Goal: Task Accomplishment & Management: Complete application form

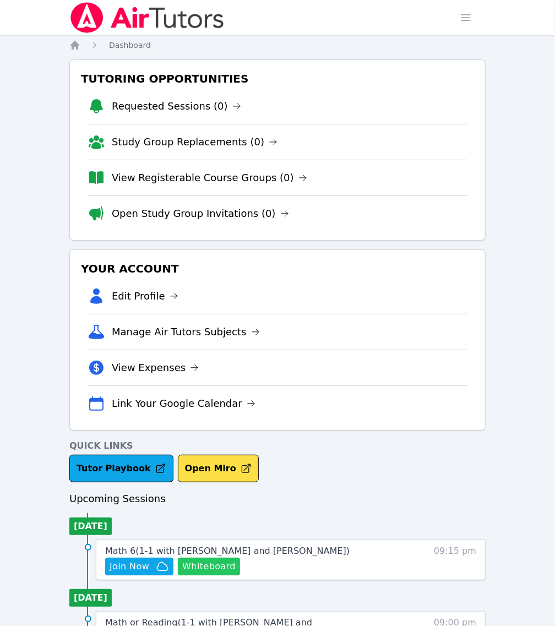
click at [240, 557] on button "Whiteboard" at bounding box center [209, 566] width 62 height 18
click at [0, 0] on link "Home" at bounding box center [0, 0] width 0 height 0
click at [149, 560] on span "Join Now" at bounding box center [129, 566] width 40 height 13
click at [0, 0] on link "Sessions" at bounding box center [0, 0] width 0 height 0
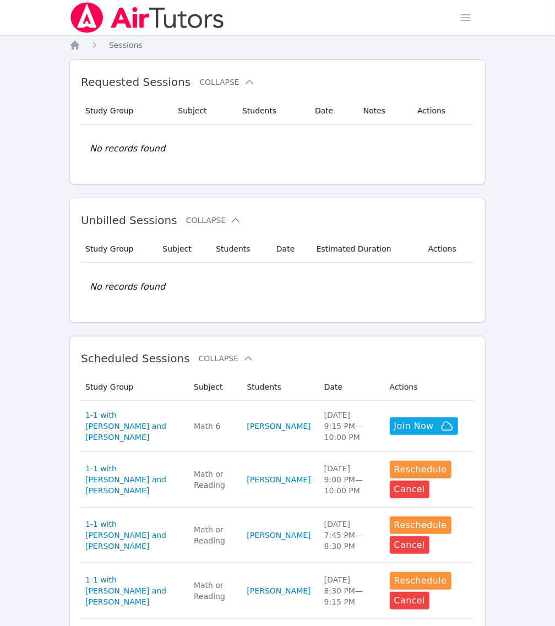
click at [0, 0] on link "Home" at bounding box center [0, 0] width 0 height 0
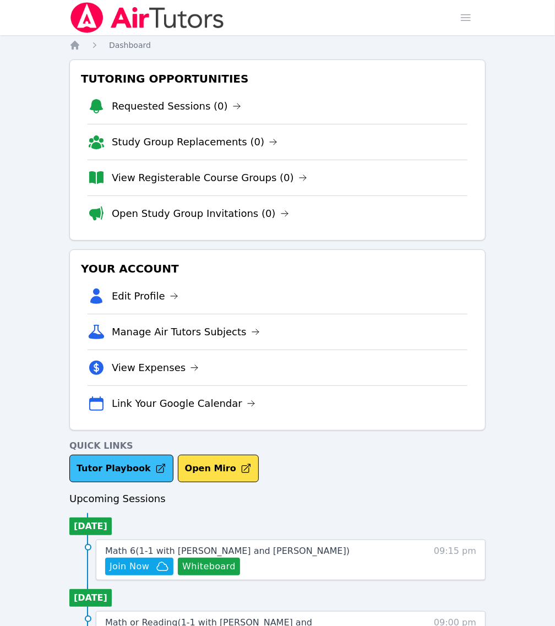
click at [173, 454] on link "Tutor Playbook" at bounding box center [121, 468] width 104 height 28
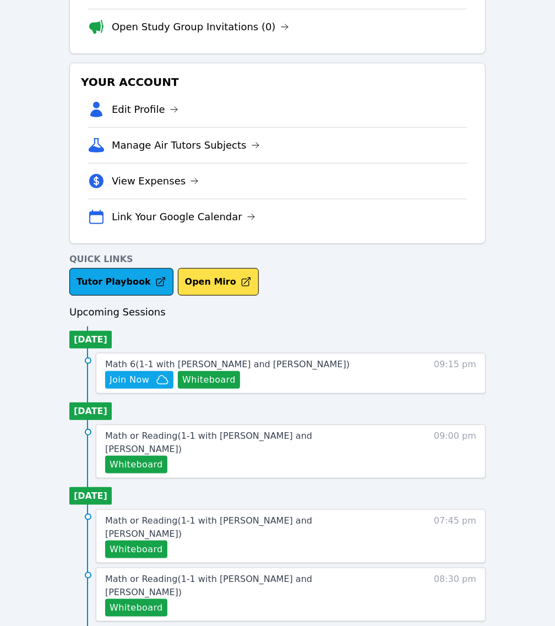
scroll to position [187, 0]
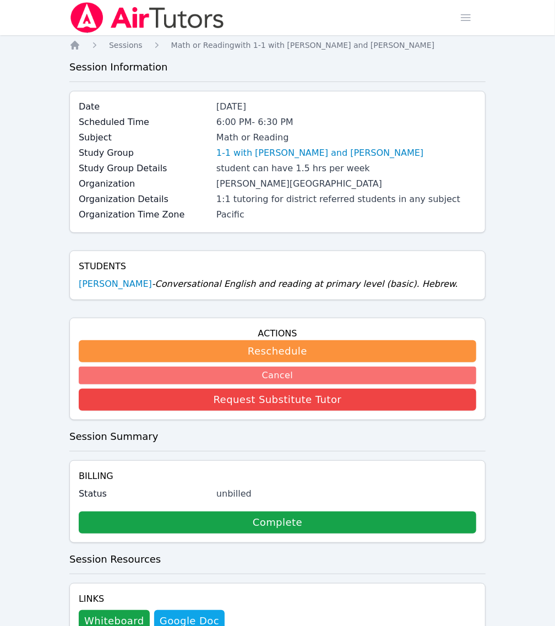
click at [424, 366] on button "Cancel" at bounding box center [277, 375] width 397 height 18
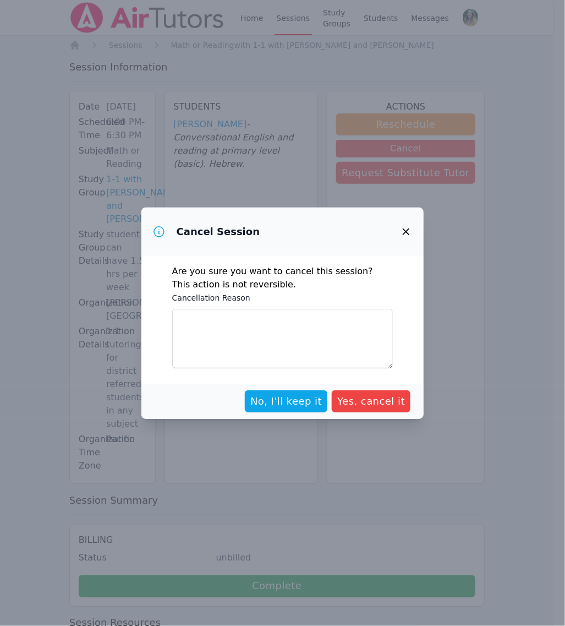
click at [406, 235] on icon "button" at bounding box center [405, 231] width 13 height 13
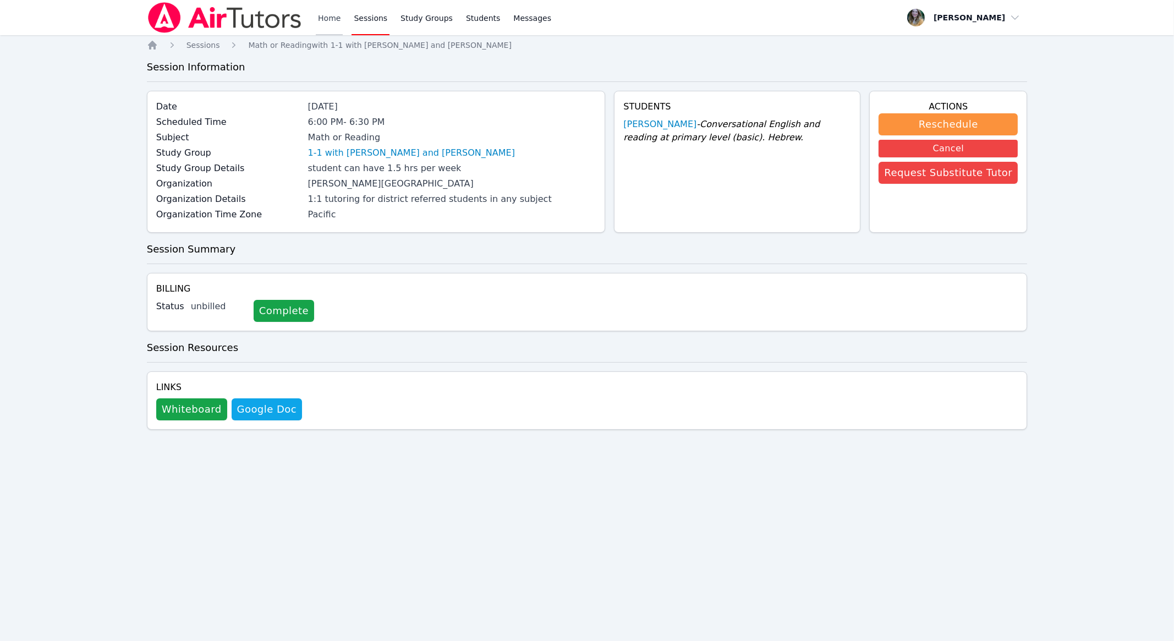
click at [335, 14] on link "Home" at bounding box center [329, 17] width 27 height 35
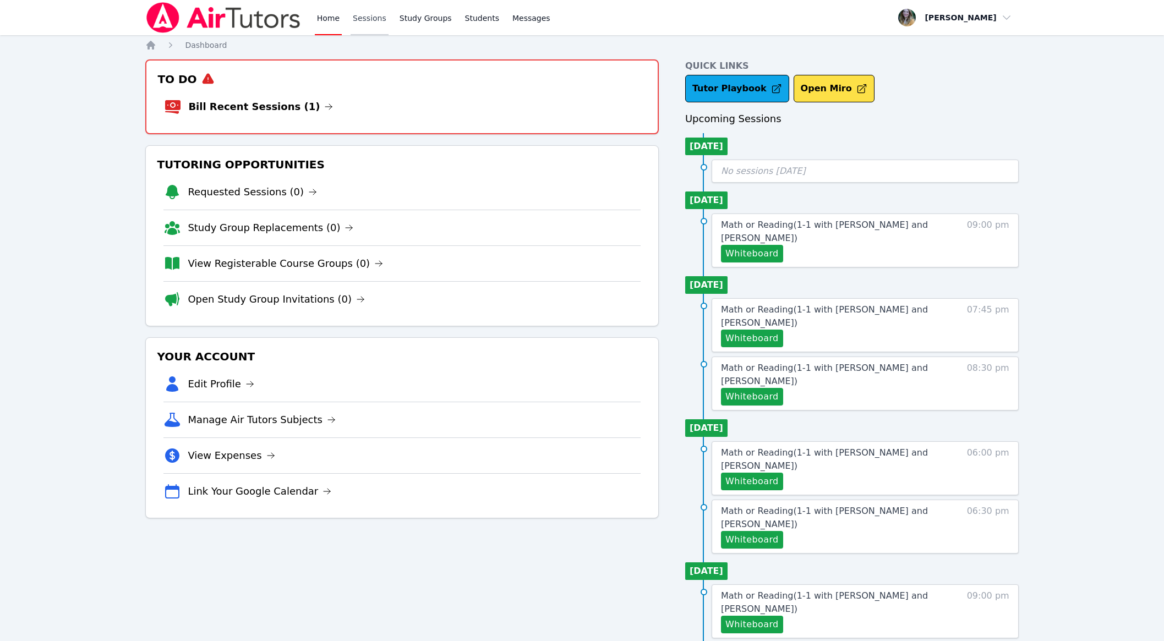
click at [379, 13] on link "Sessions" at bounding box center [369, 17] width 38 height 35
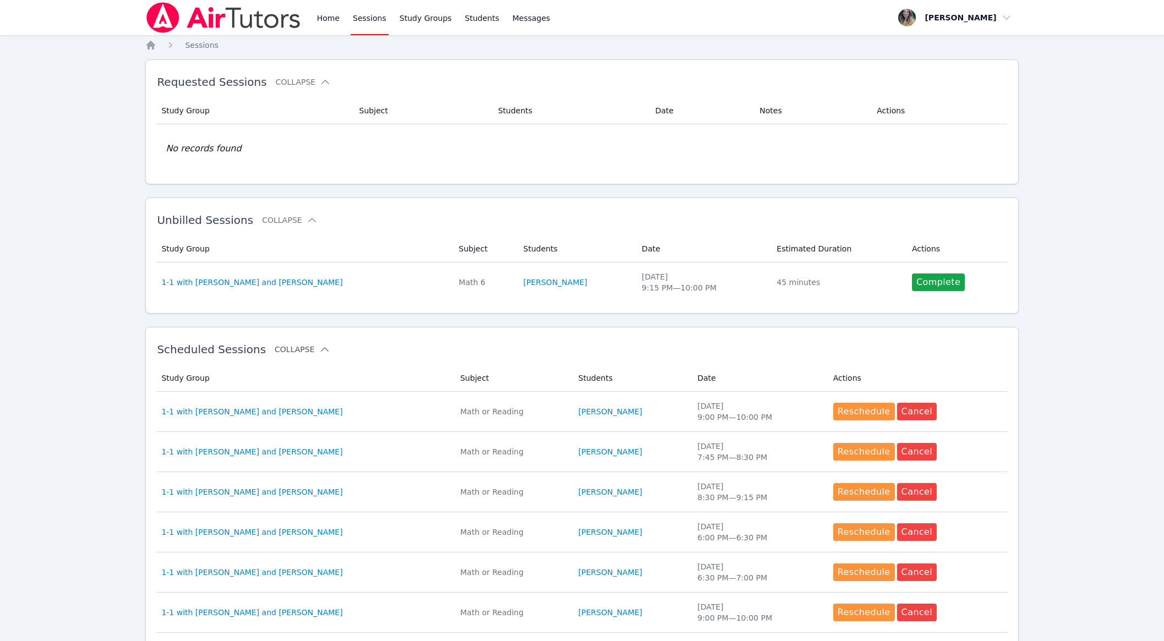
click at [285, 352] on button "Collapse" at bounding box center [302, 349] width 55 height 11
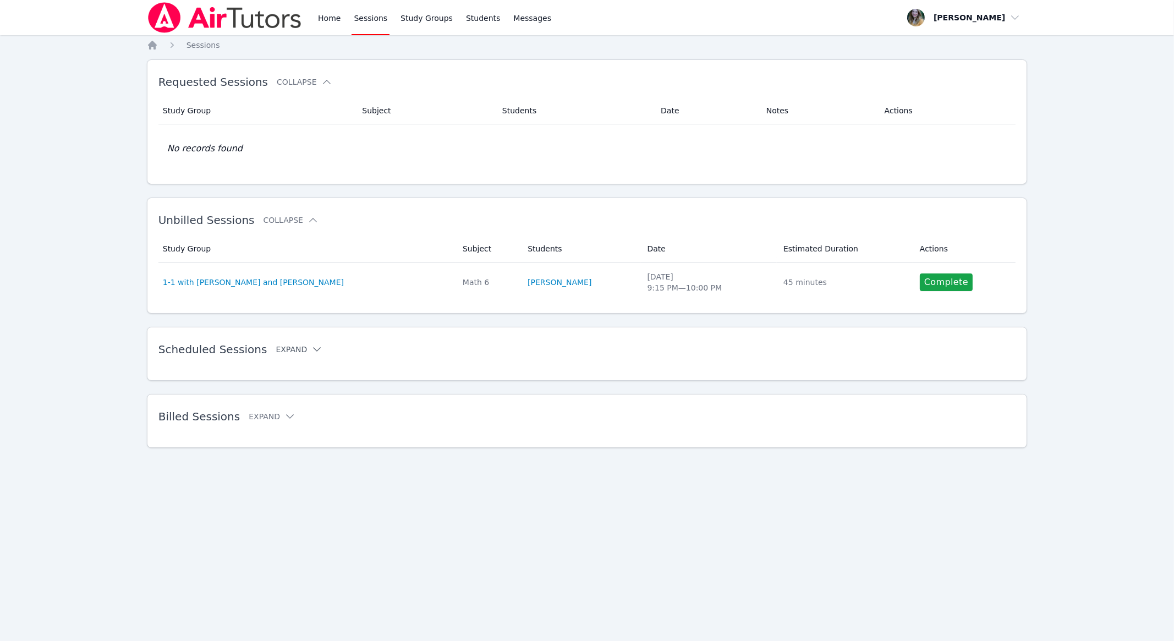
click at [285, 352] on button "Expand" at bounding box center [299, 349] width 47 height 11
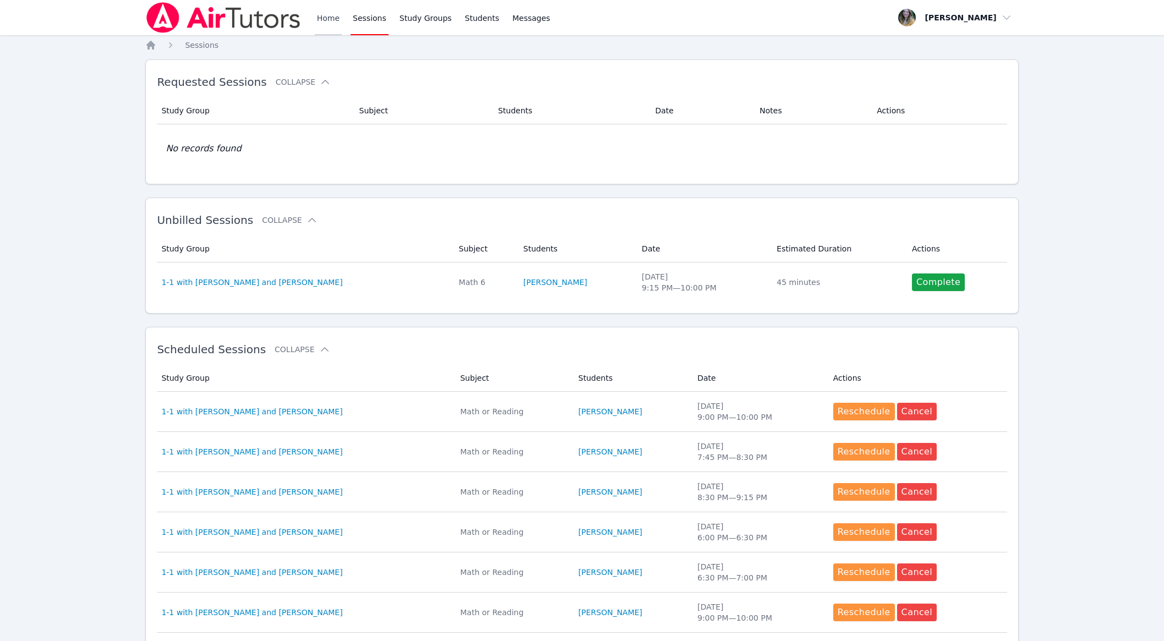
click at [332, 23] on link "Home" at bounding box center [328, 17] width 27 height 35
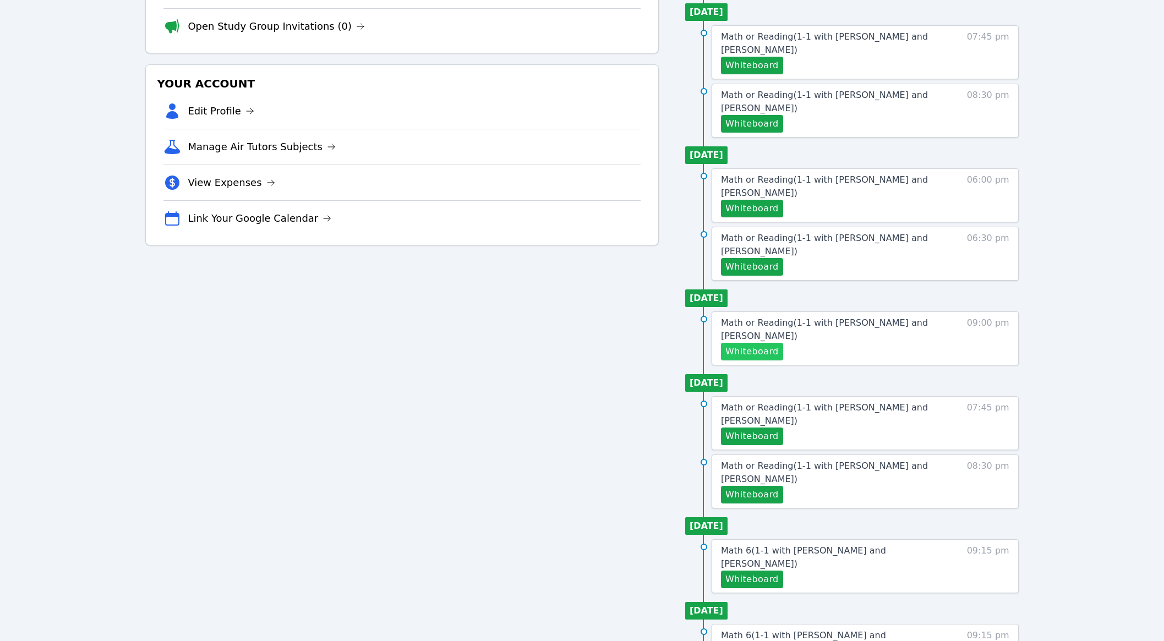
scroll to position [272, 0]
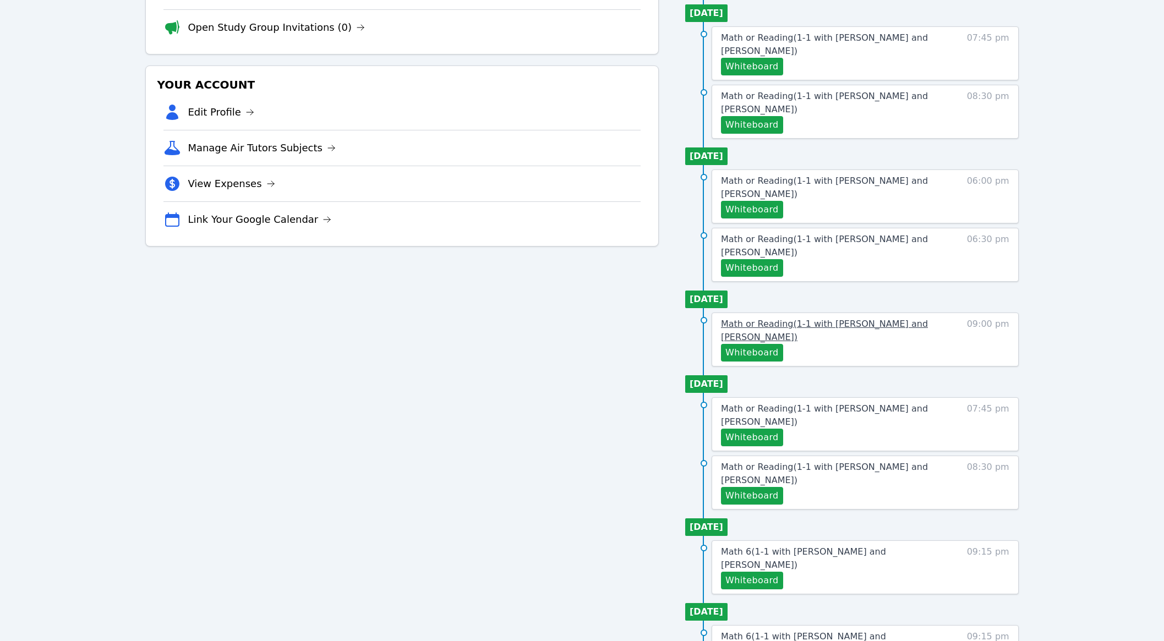
click at [554, 319] on span "Math or Reading ( 1-1 with [PERSON_NAME] and [PERSON_NAME] )" at bounding box center [824, 331] width 207 height 24
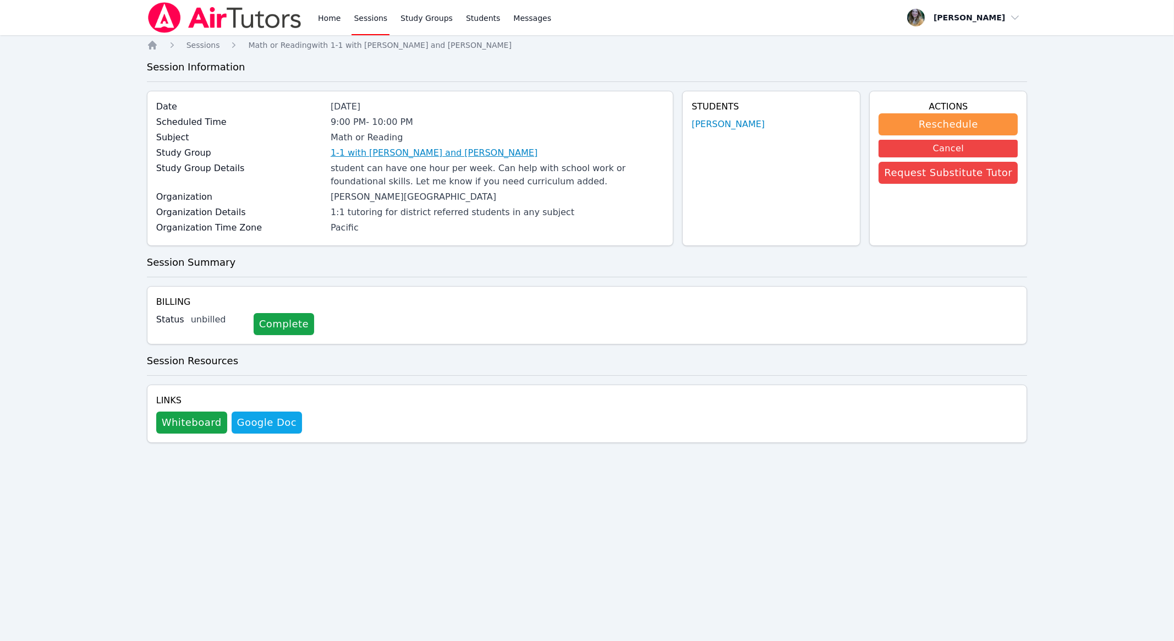
click at [447, 153] on link "1-1 with [PERSON_NAME] and [PERSON_NAME]" at bounding box center [434, 152] width 207 height 13
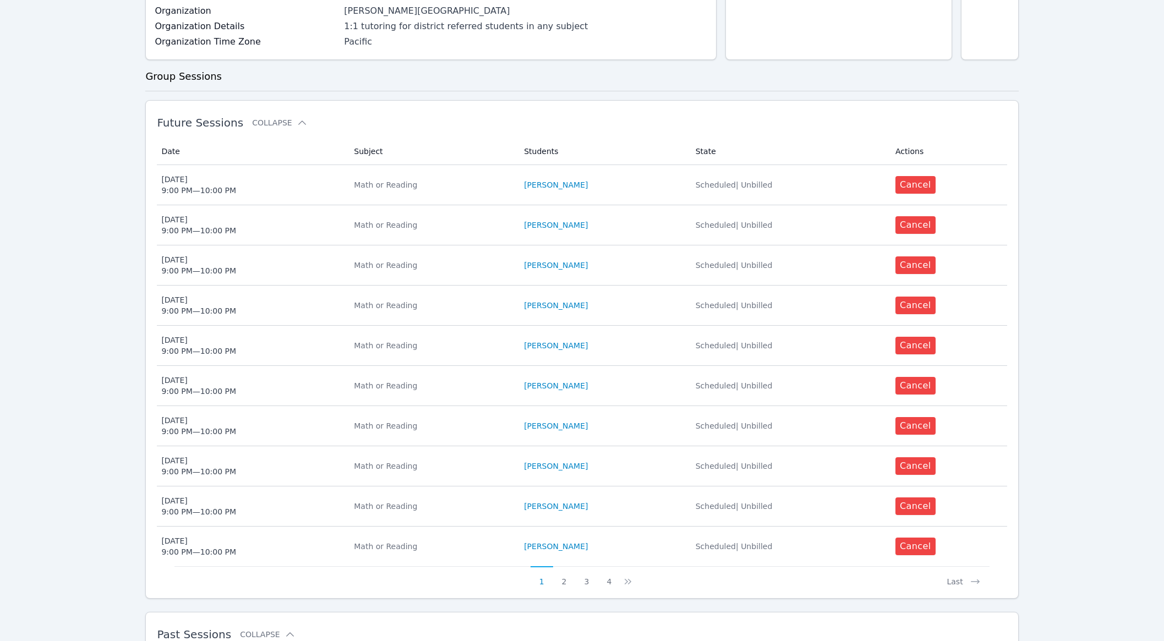
scroll to position [205, 0]
click at [554, 574] on button "4" at bounding box center [609, 575] width 23 height 21
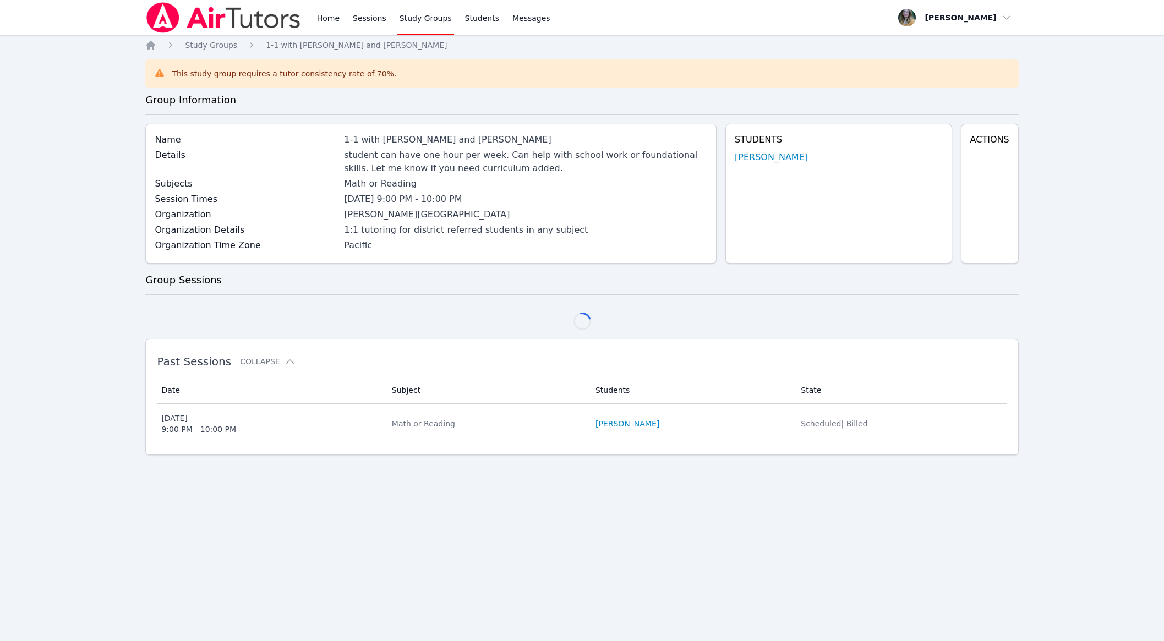
scroll to position [0, 0]
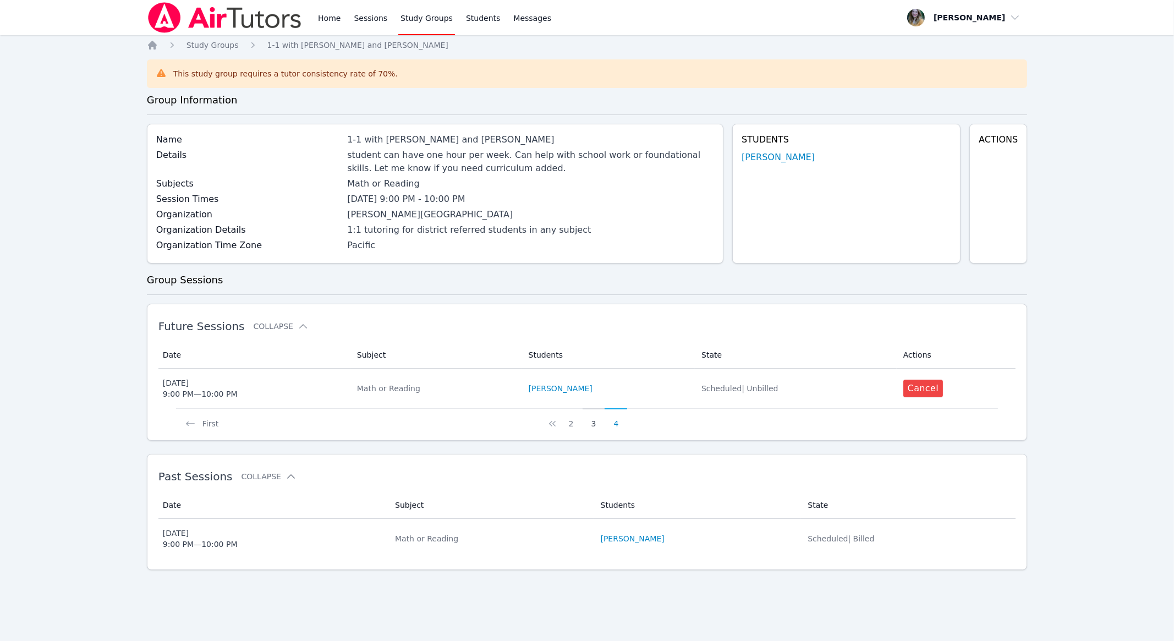
click at [554, 417] on button "3" at bounding box center [594, 418] width 23 height 21
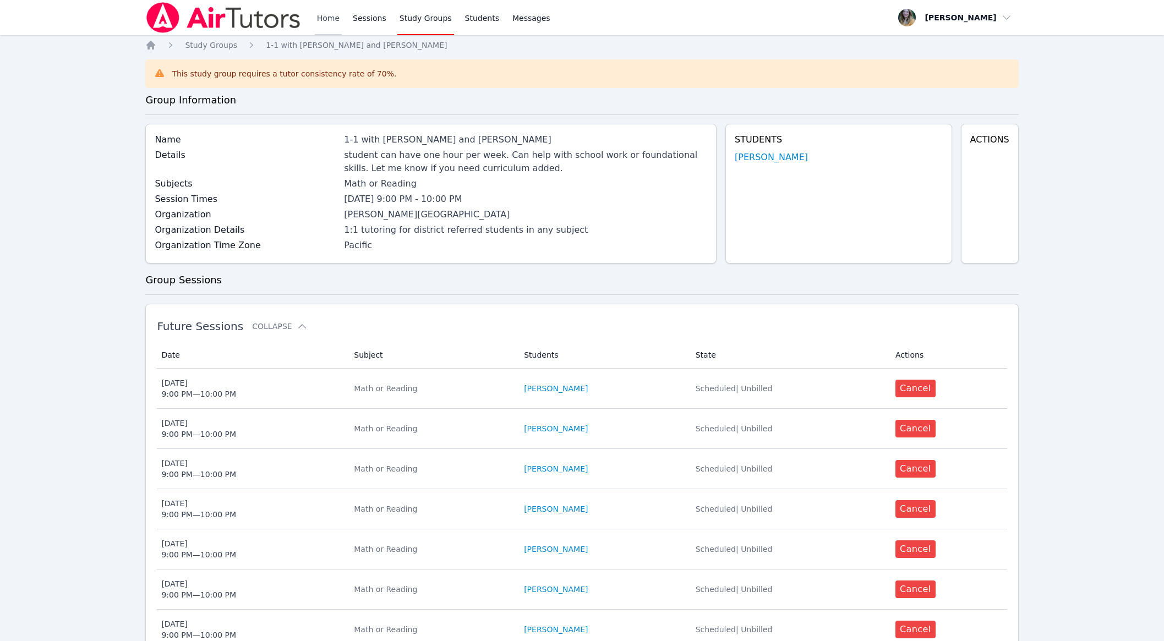
click at [325, 12] on link "Home" at bounding box center [328, 17] width 27 height 35
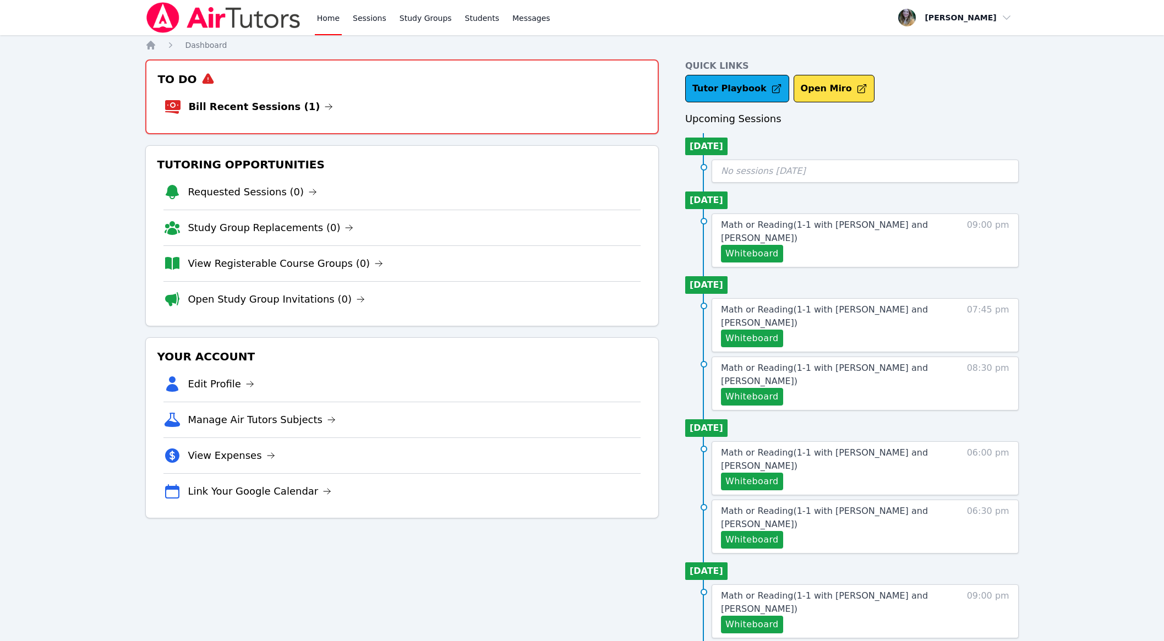
click at [254, 117] on li "Bill Recent Sessions (1)" at bounding box center [402, 106] width 476 height 35
click at [253, 108] on link "Bill Recent Sessions (1)" at bounding box center [260, 106] width 145 height 15
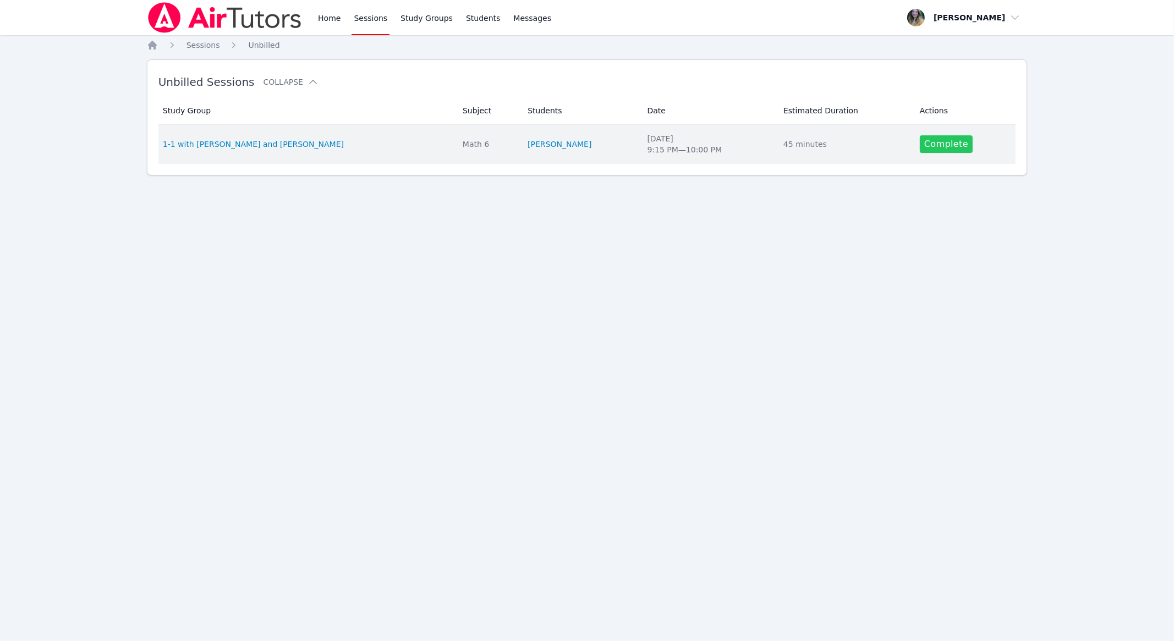
click at [554, 145] on link "Complete" at bounding box center [946, 144] width 53 height 18
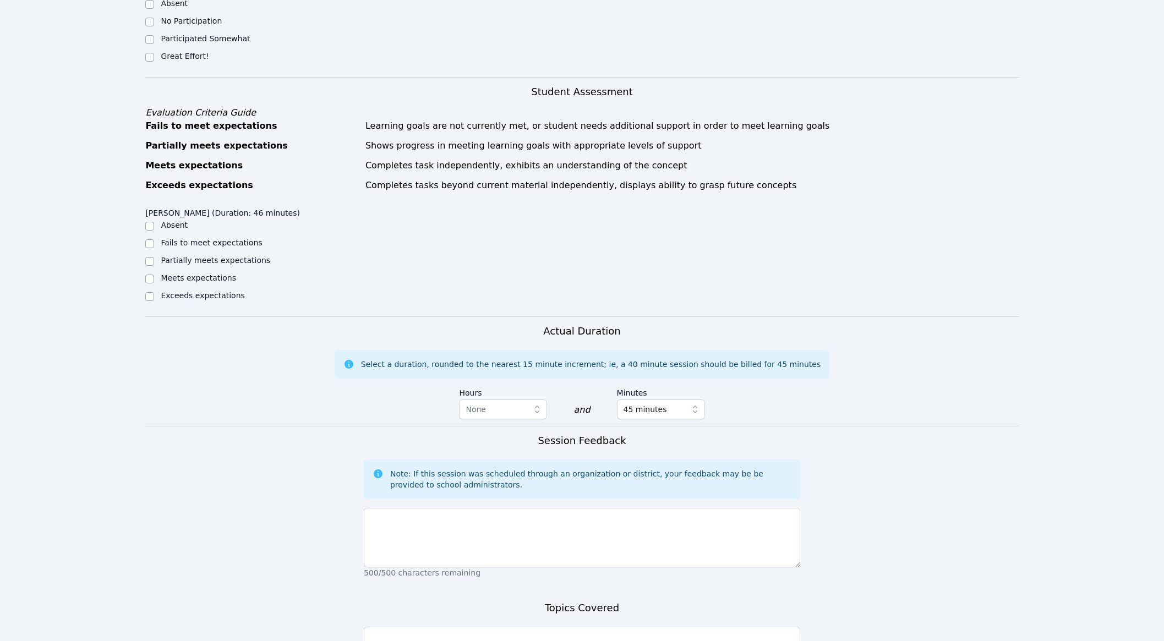
scroll to position [345, 0]
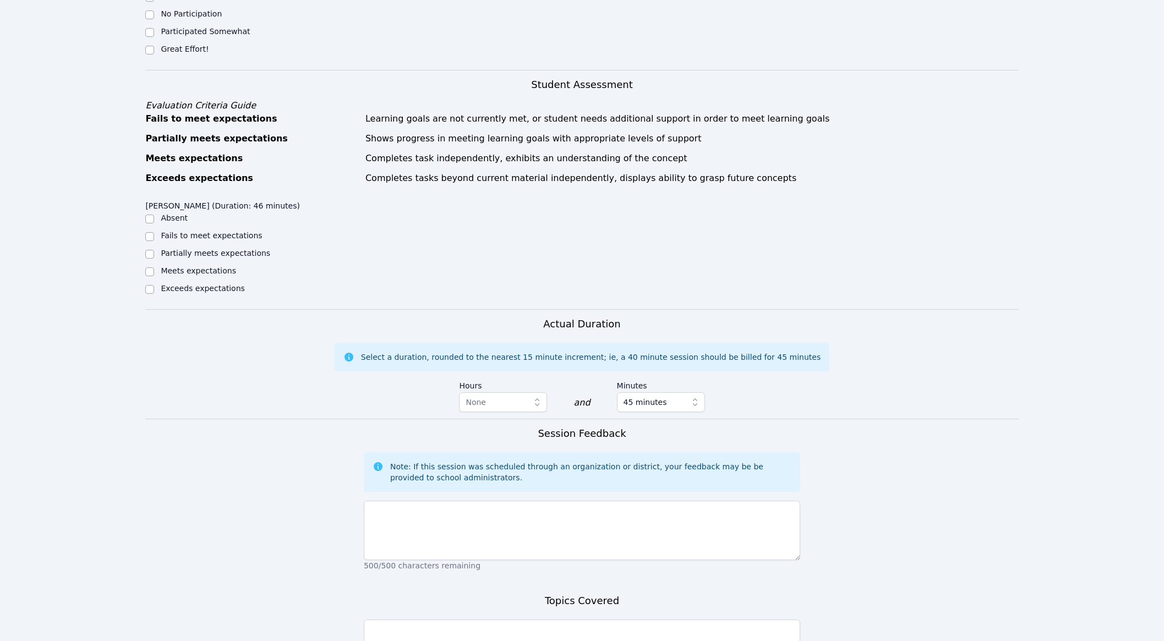
click at [212, 271] on label "Meets expectations" at bounding box center [198, 270] width 75 height 9
click at [154, 271] on input "Meets expectations" at bounding box center [149, 271] width 9 height 9
checkbox input "true"
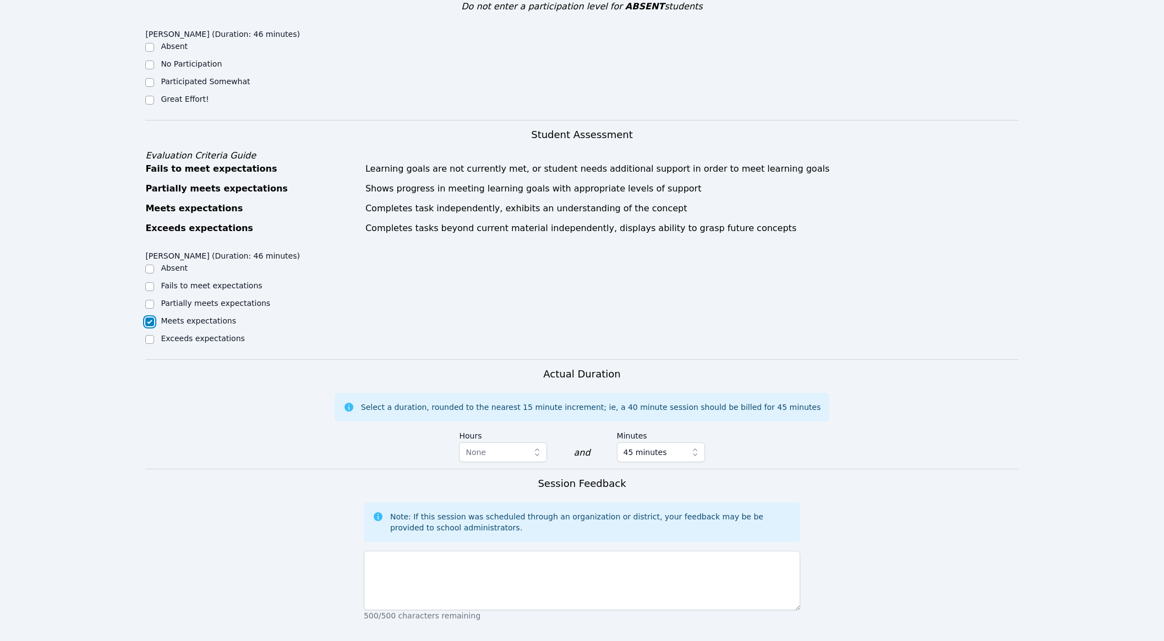
scroll to position [293, 0]
click at [180, 99] on label "Great Effort!" at bounding box center [185, 101] width 48 height 9
click at [154, 99] on input "Great Effort!" at bounding box center [149, 102] width 9 height 9
checkbox input "true"
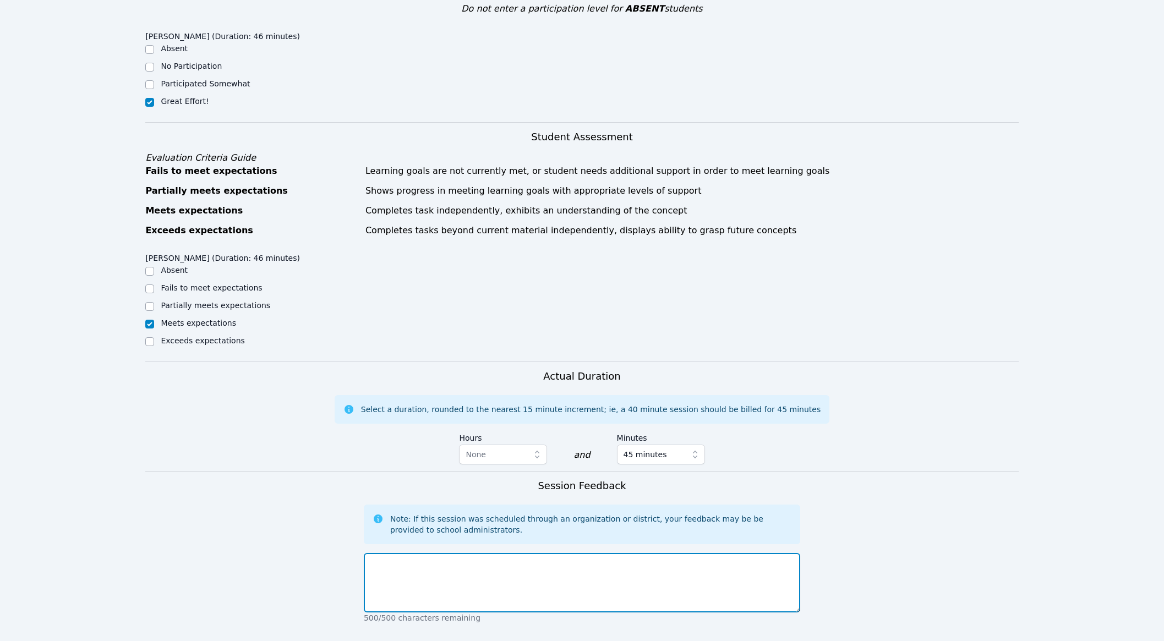
click at [499, 598] on textarea at bounding box center [582, 582] width 436 height 59
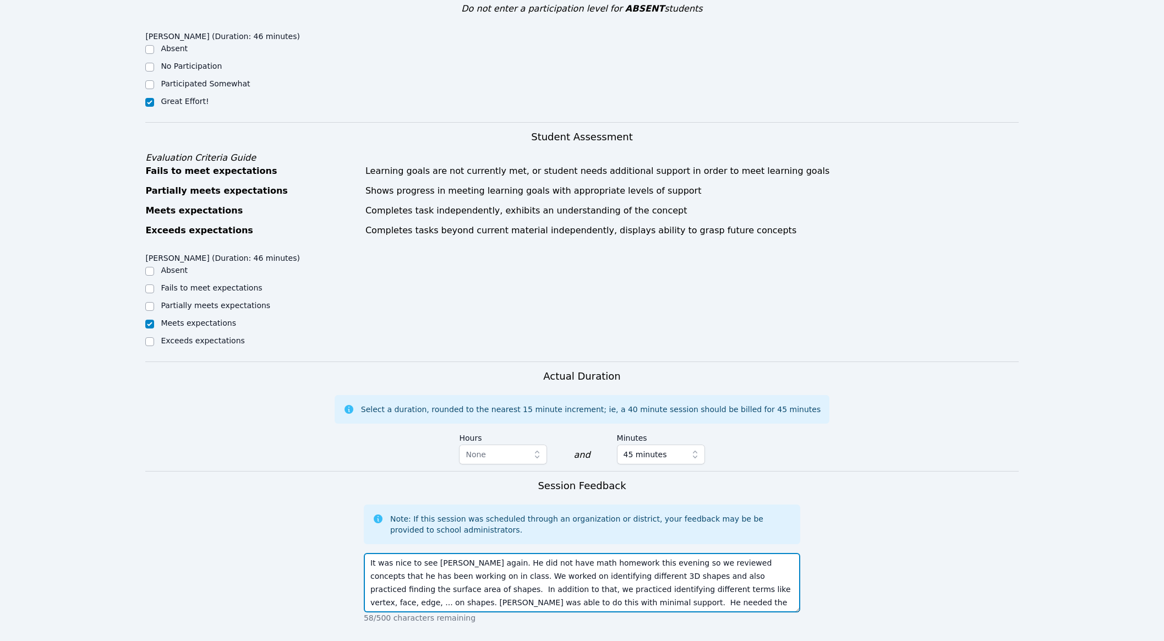
scroll to position [484, 0]
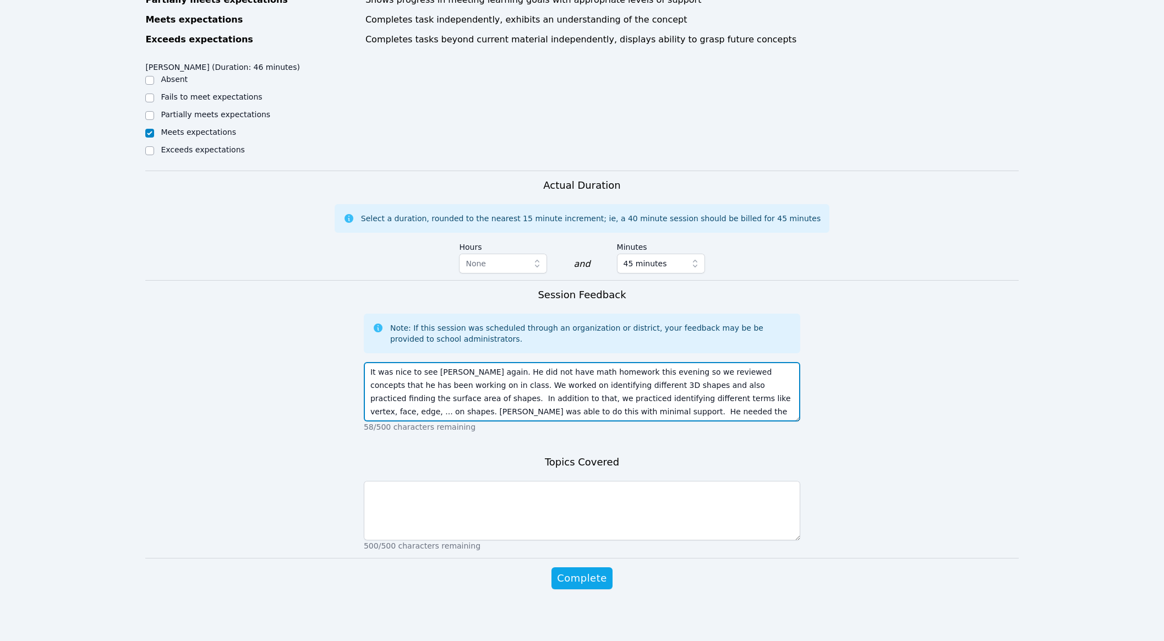
type textarea "It was nice to see [PERSON_NAME] again. He did not have math homework this even…"
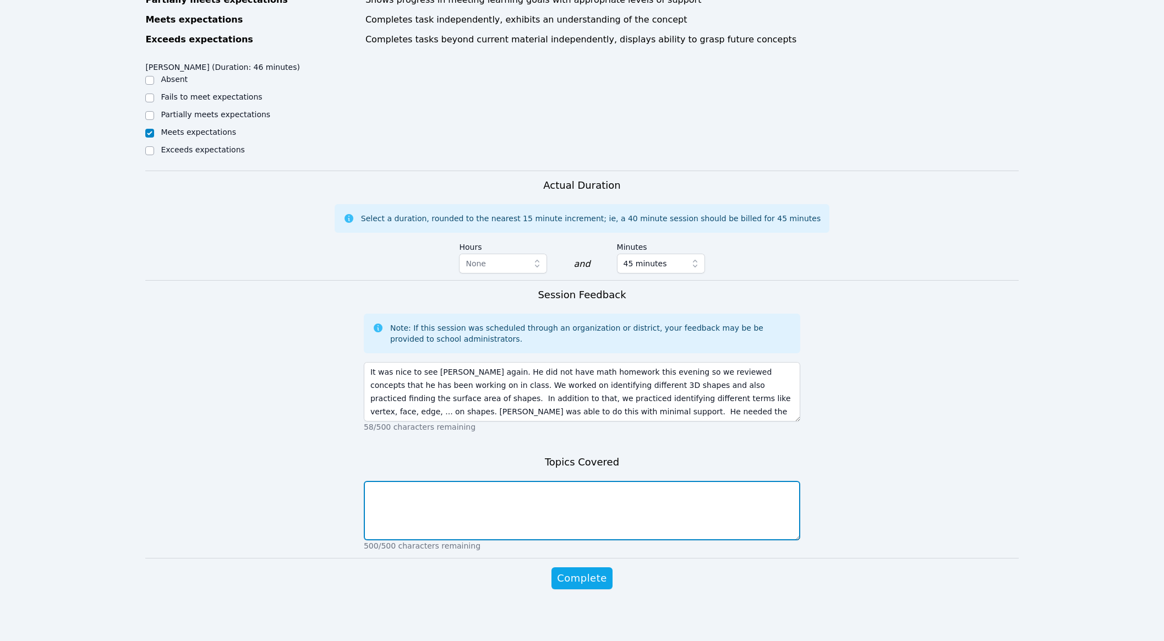
click at [554, 510] on textarea at bounding box center [582, 510] width 436 height 59
type textarea "Finding surface area, identifying 3D shapes, and geometry vocabulary"
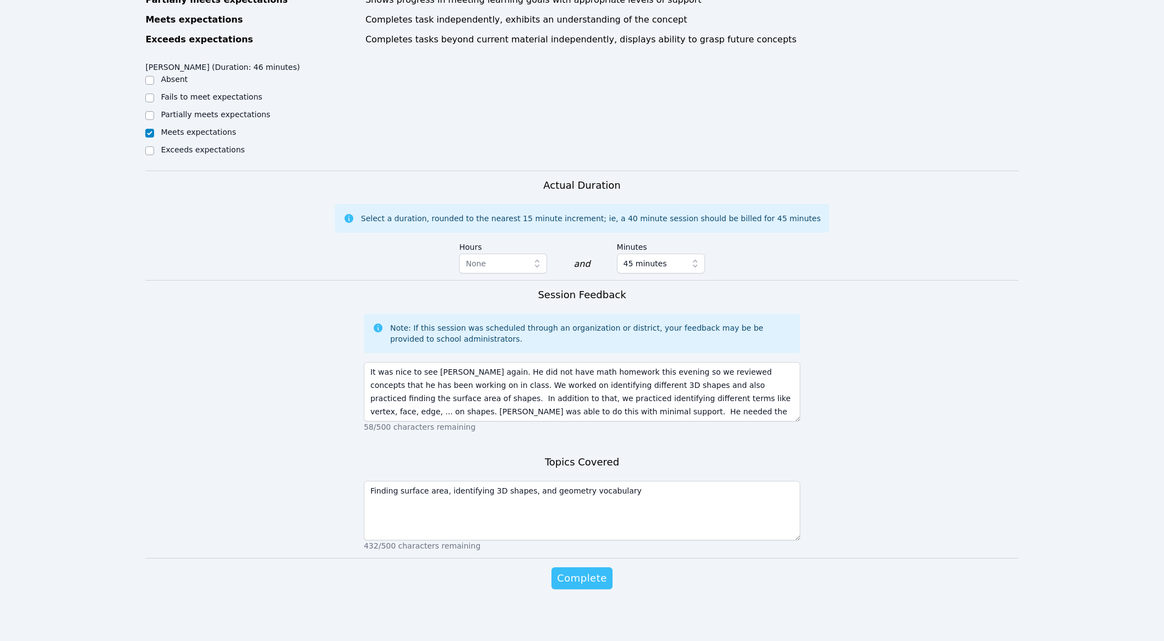
click at [554, 571] on span "Complete" at bounding box center [582, 578] width 50 height 15
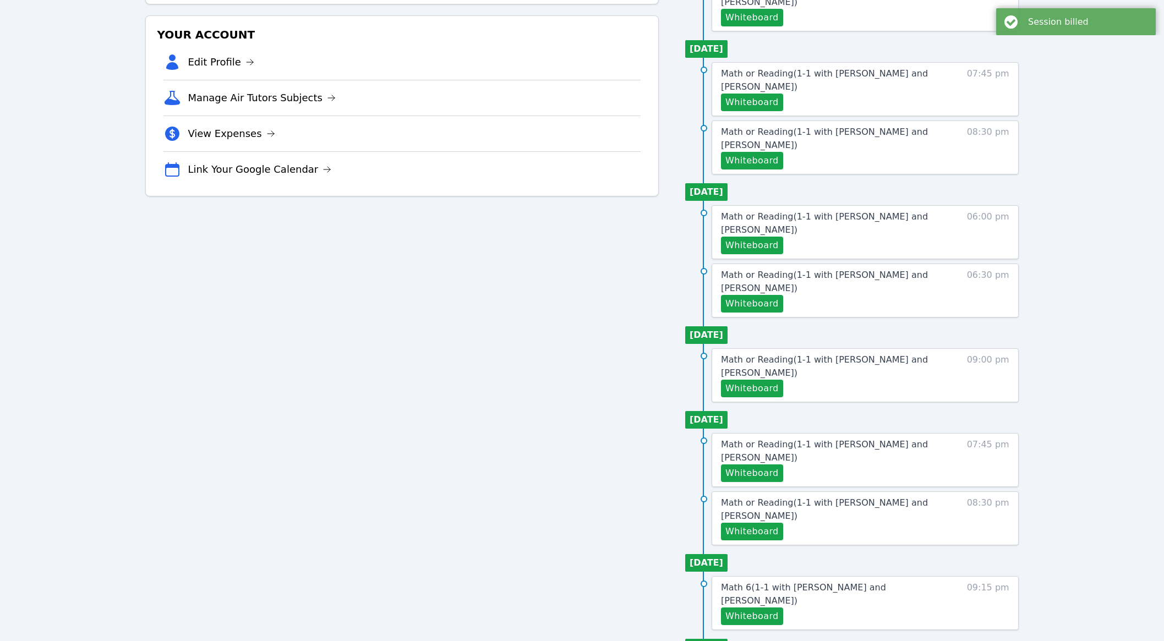
scroll to position [238, 0]
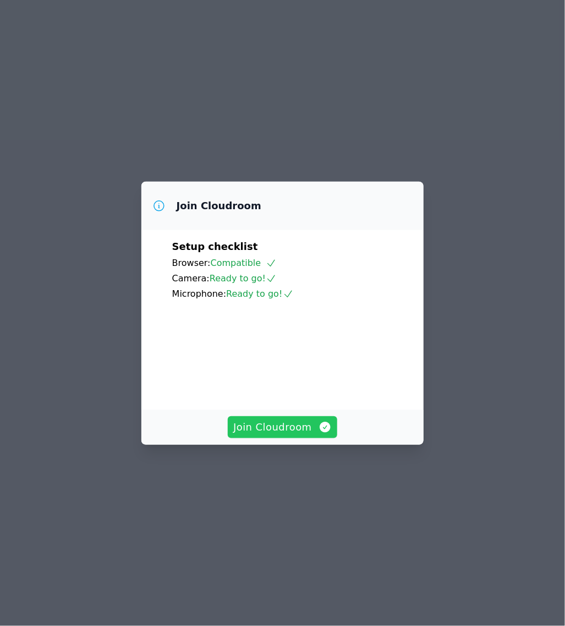
click at [315, 435] on span "Join Cloudroom" at bounding box center [282, 426] width 98 height 15
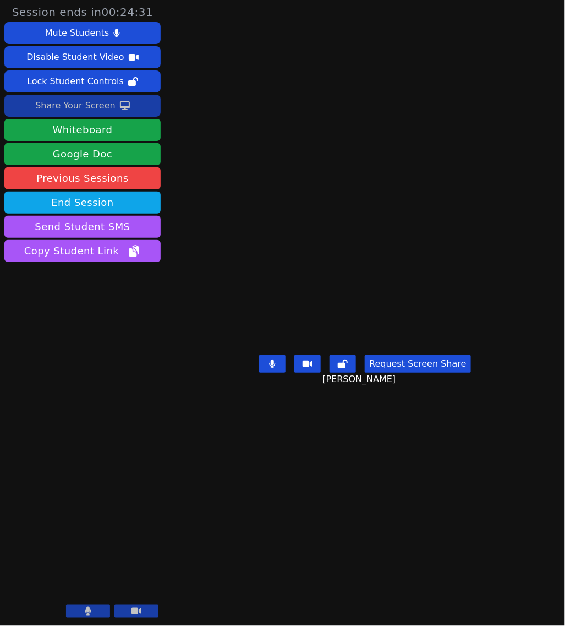
click at [84, 106] on div "Share Your Screen" at bounding box center [75, 106] width 80 height 18
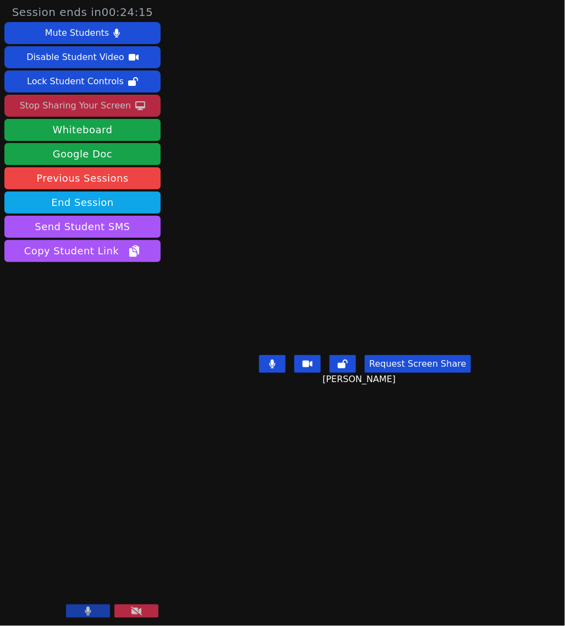
click at [101, 108] on div "Stop Sharing Your Screen" at bounding box center [75, 106] width 111 height 18
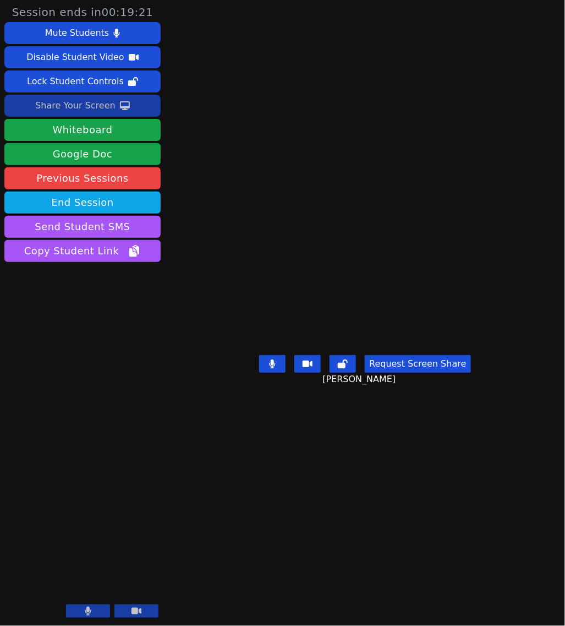
click at [443, 515] on main "Jacob Carballo Request Screen Share Jacob Carballo" at bounding box center [365, 313] width 275 height 626
click at [89, 104] on div "Share Your Screen" at bounding box center [75, 106] width 80 height 18
click at [443, 535] on main "Jacob Carballo Request Screen Share Jacob Carballo" at bounding box center [365, 313] width 275 height 626
click at [79, 204] on button "End Session" at bounding box center [82, 202] width 156 height 22
